Goal: Information Seeking & Learning: Learn about a topic

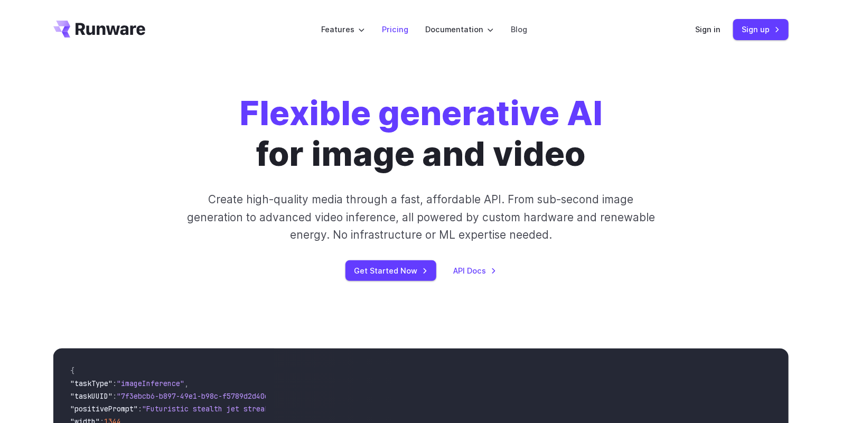
click at [402, 30] on link "Pricing" at bounding box center [395, 29] width 26 height 12
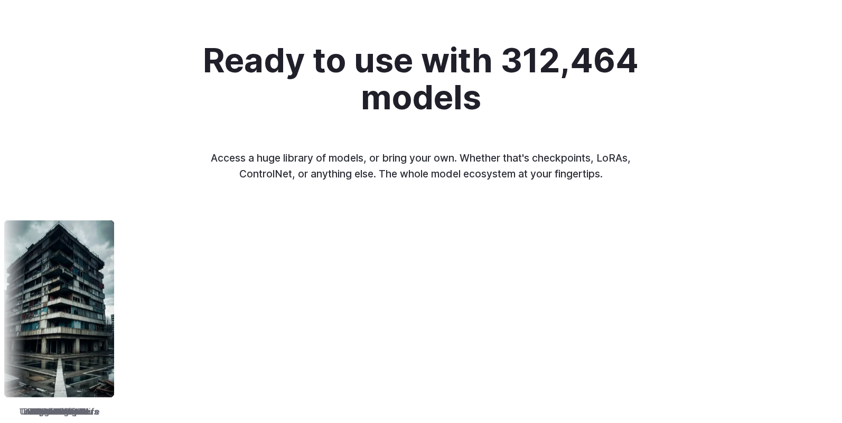
scroll to position [1356, 0]
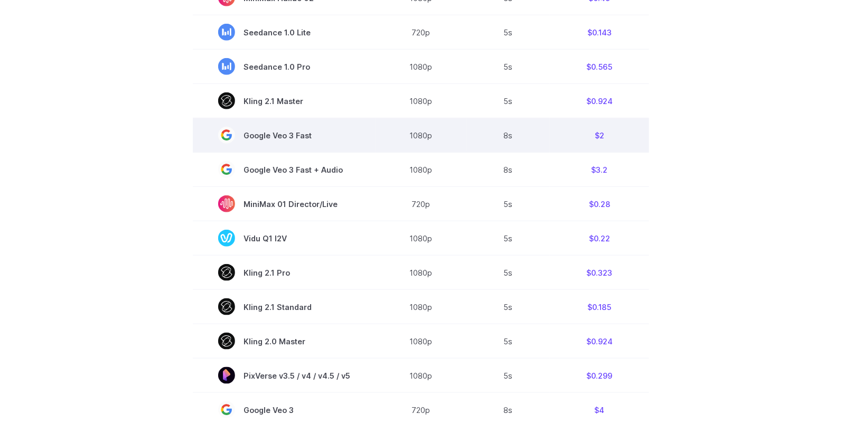
scroll to position [254, 0]
